Goal: Find specific page/section: Find specific page/section

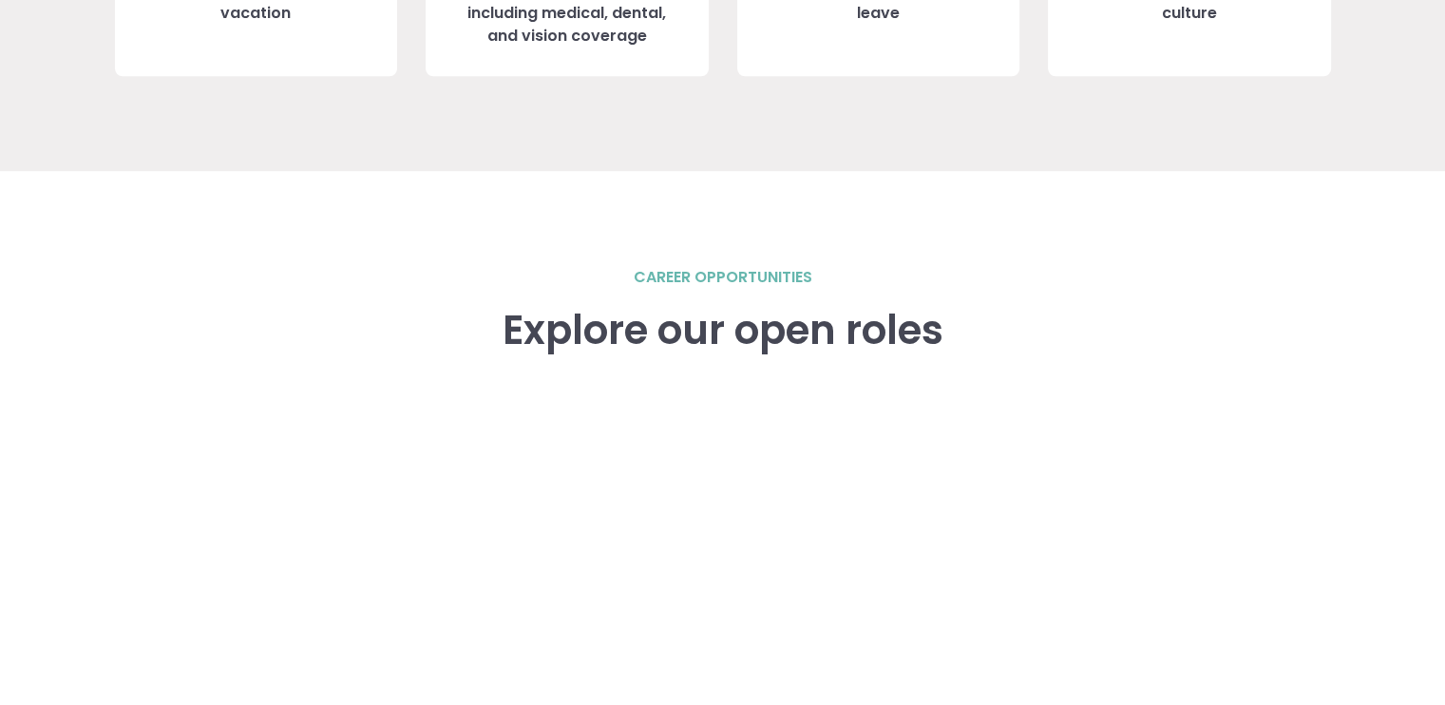
scroll to position [2455, 0]
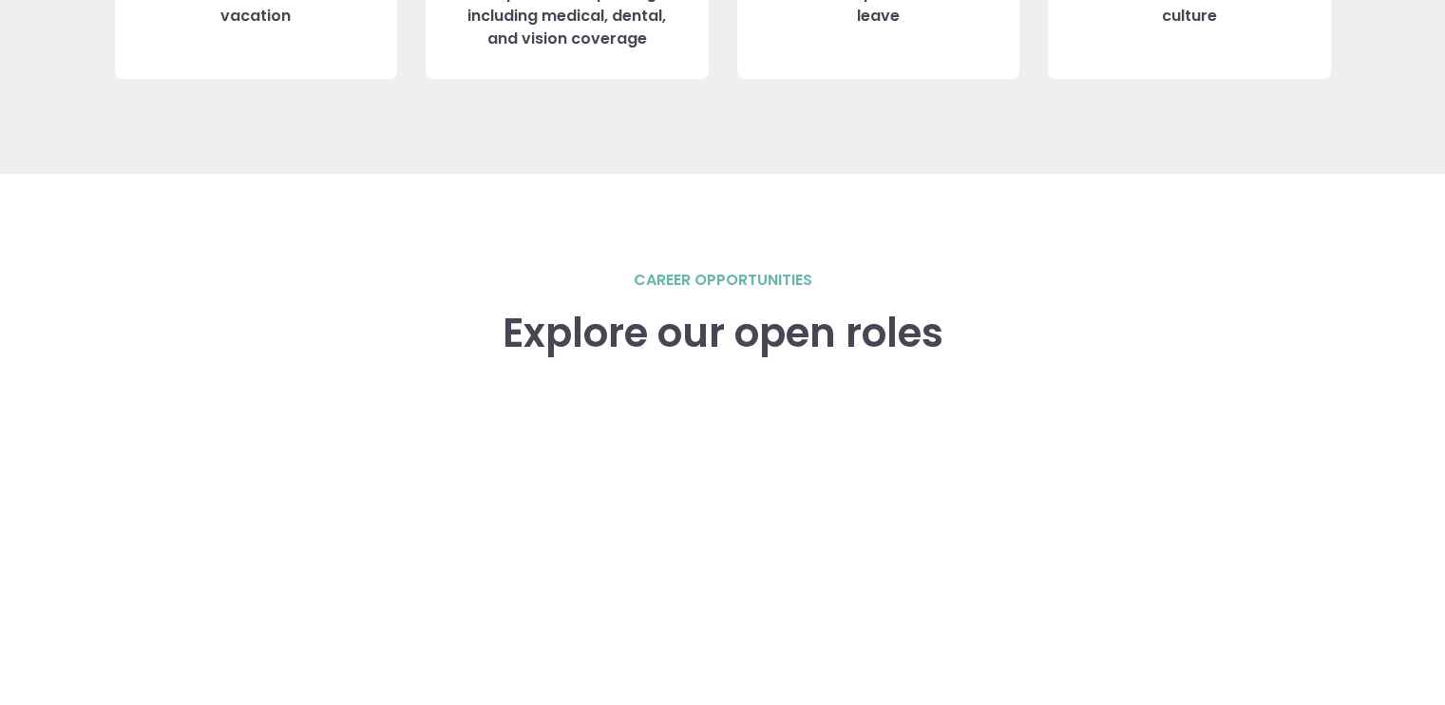
click at [696, 356] on h3 "Explore our open roles" at bounding box center [723, 334] width 441 height 46
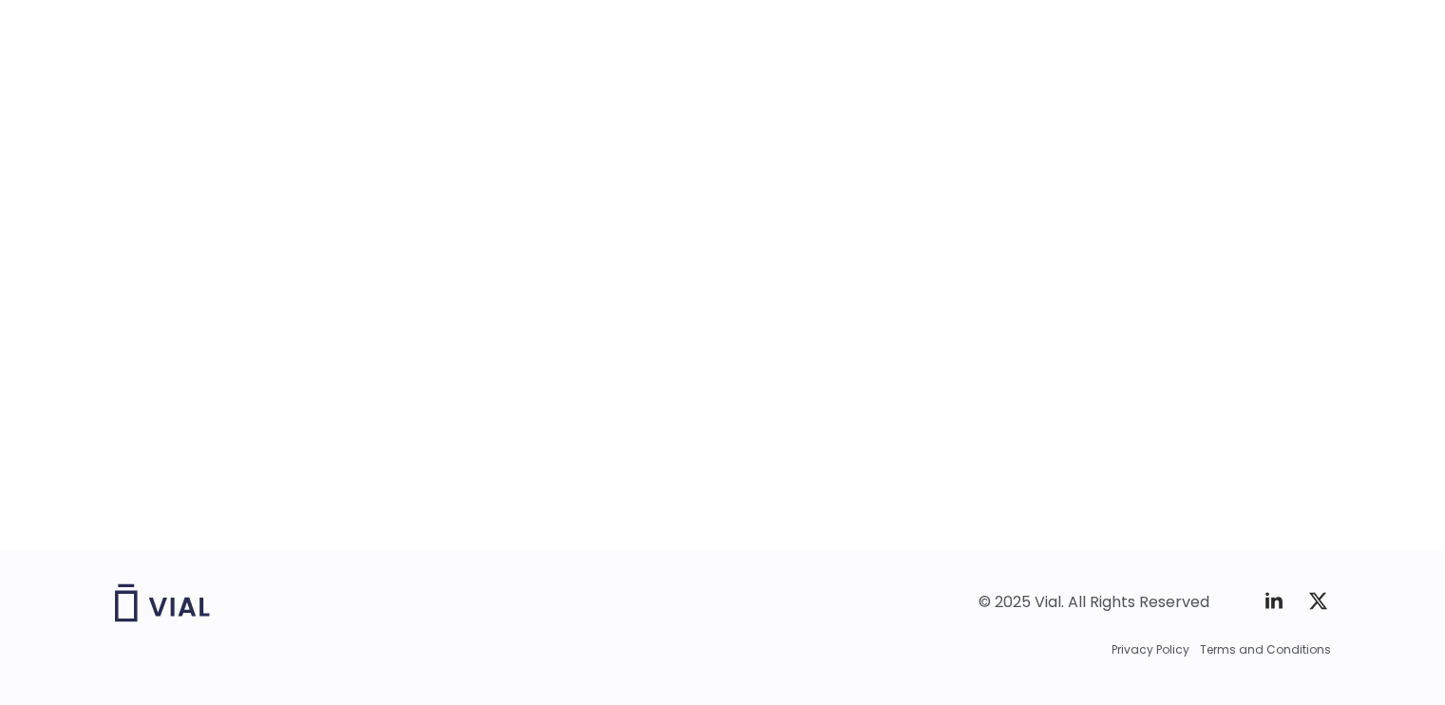
scroll to position [2823, 0]
